Goal: Ask a question

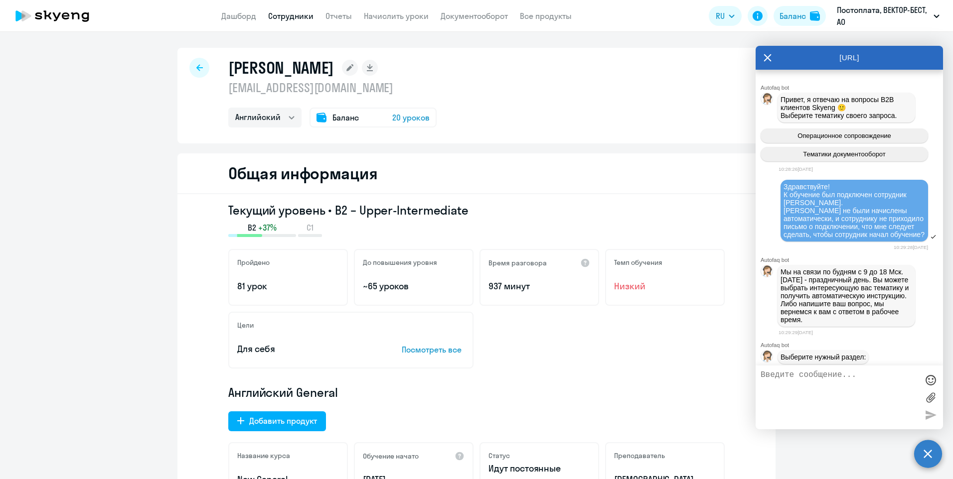
select select "english"
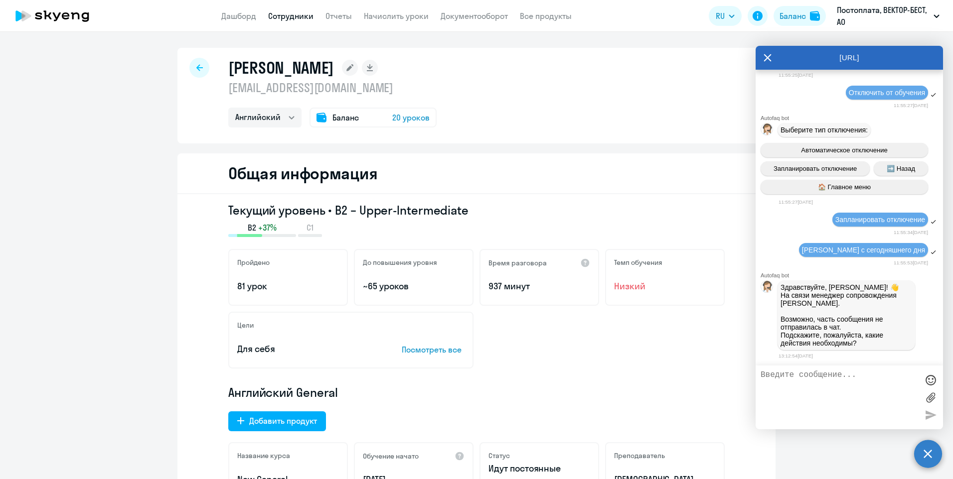
click at [828, 385] on textarea at bounding box center [838, 398] width 157 height 54
click at [803, 391] on textarea "отключить пользователя [PERSON_NAME]" at bounding box center [838, 398] width 157 height 54
type textarea "отключить пользователя [PERSON_NAME] от обучения"
click at [925, 419] on div at bounding box center [930, 415] width 15 height 15
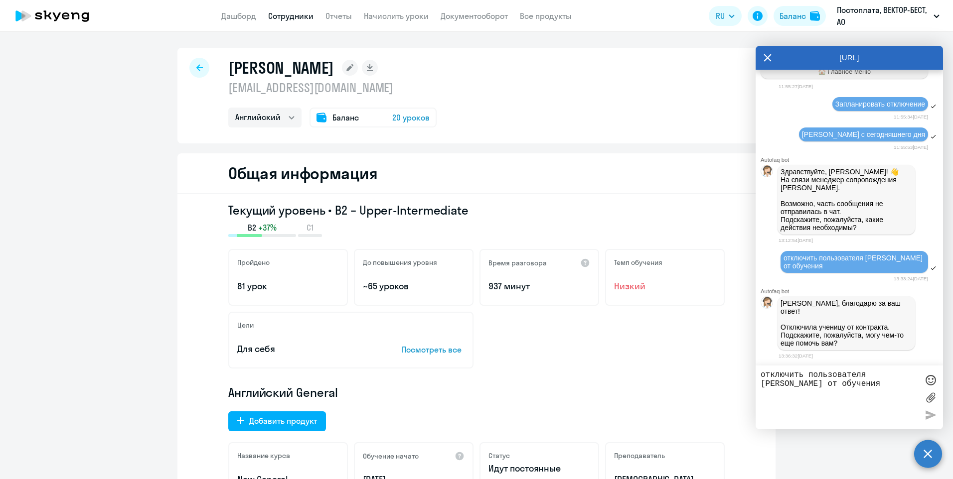
scroll to position [5073, 0]
click at [788, 378] on textarea "отключить пользователя [PERSON_NAME] от обучения" at bounding box center [838, 398] width 157 height 54
type textarea "y"
type textarea "Нет, спасибо!"
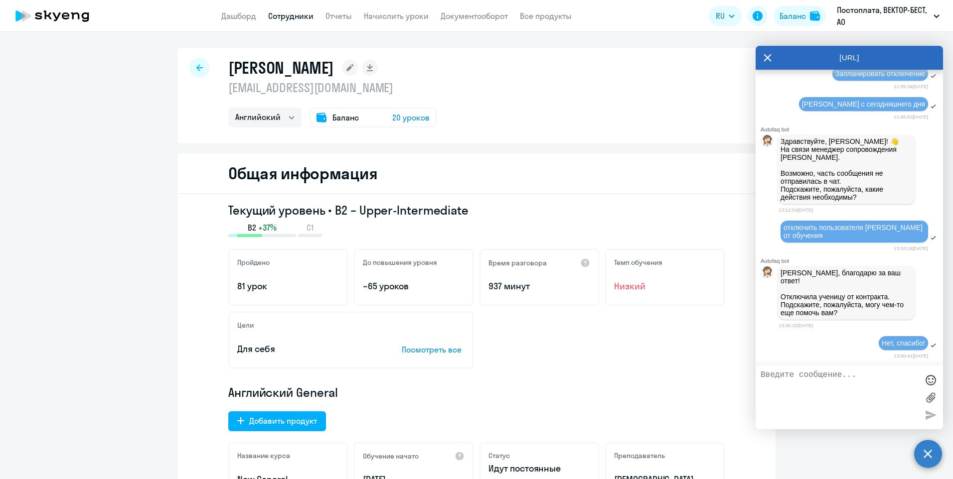
click at [768, 58] on icon at bounding box center [767, 57] width 7 height 7
